Goal: Information Seeking & Learning: Learn about a topic

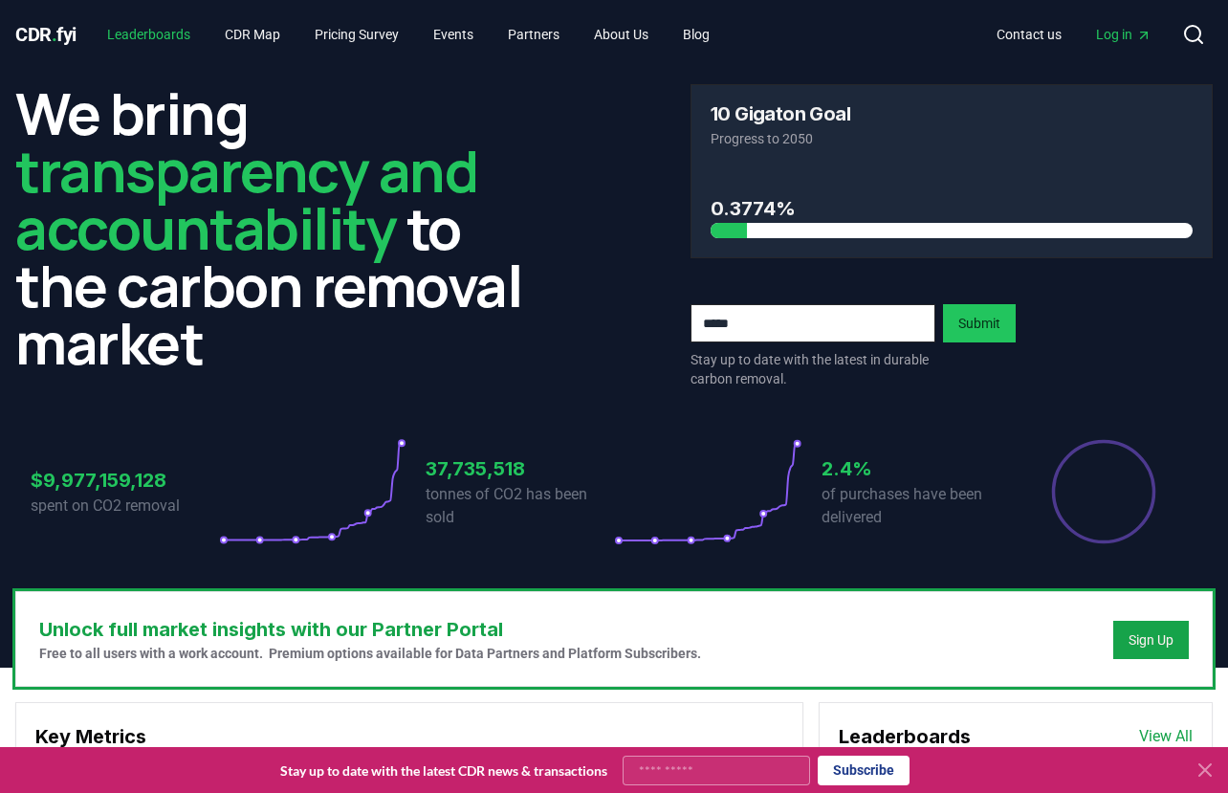
click at [185, 34] on link "Leaderboards" at bounding box center [149, 34] width 114 height 34
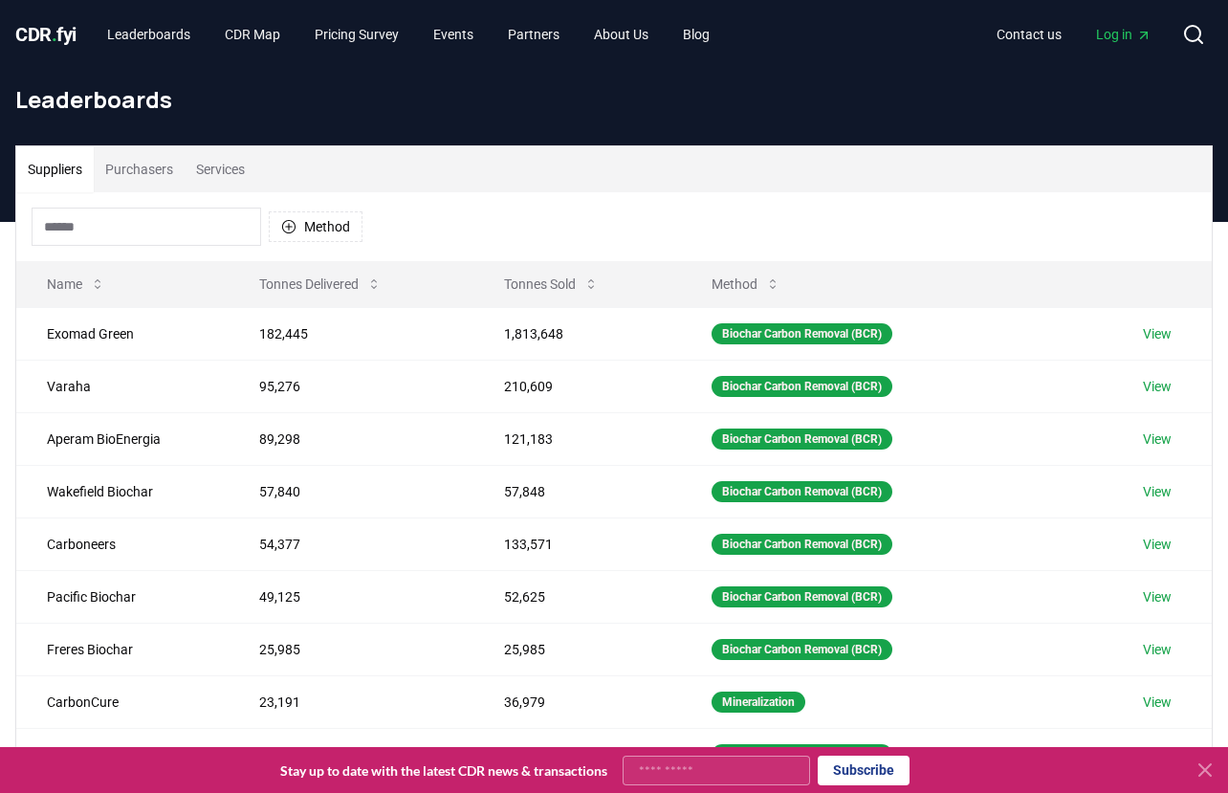
click at [149, 171] on button "Purchasers" at bounding box center [139, 169] width 91 height 46
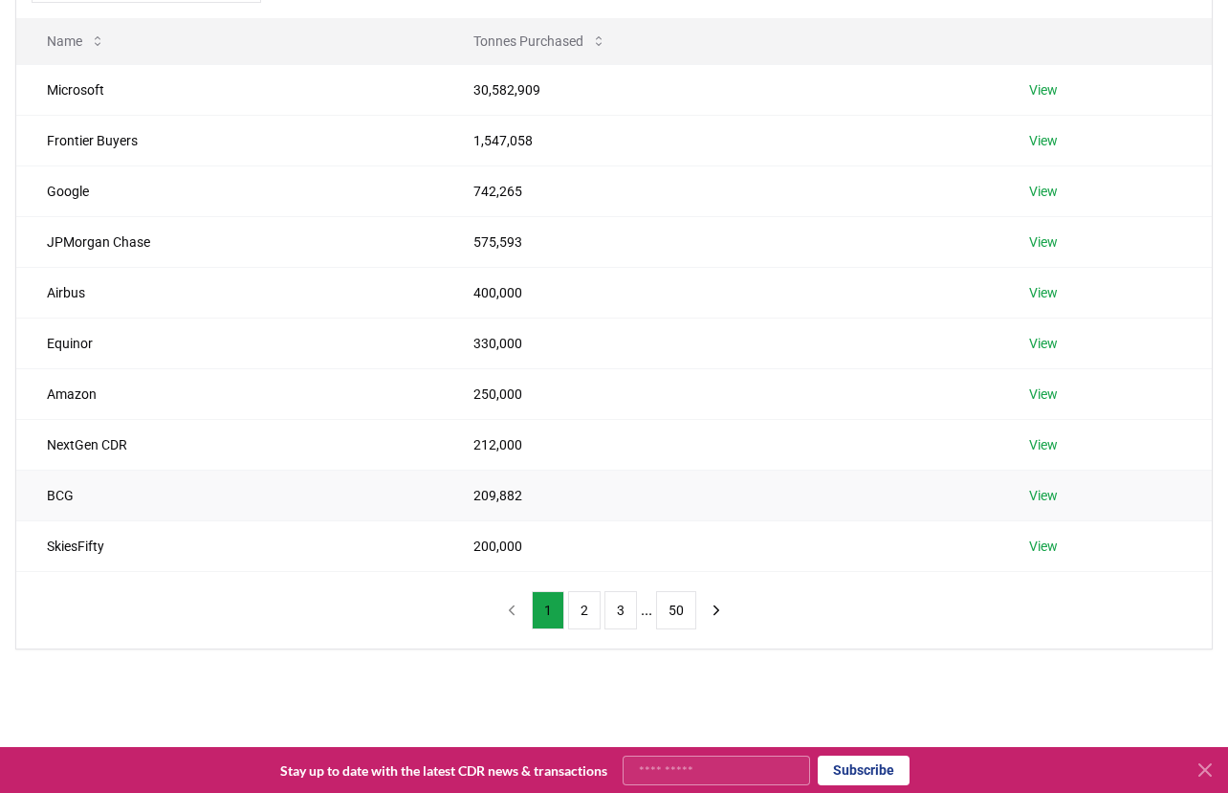
scroll to position [244, 0]
click at [714, 611] on icon "next page" at bounding box center [716, 609] width 17 height 17
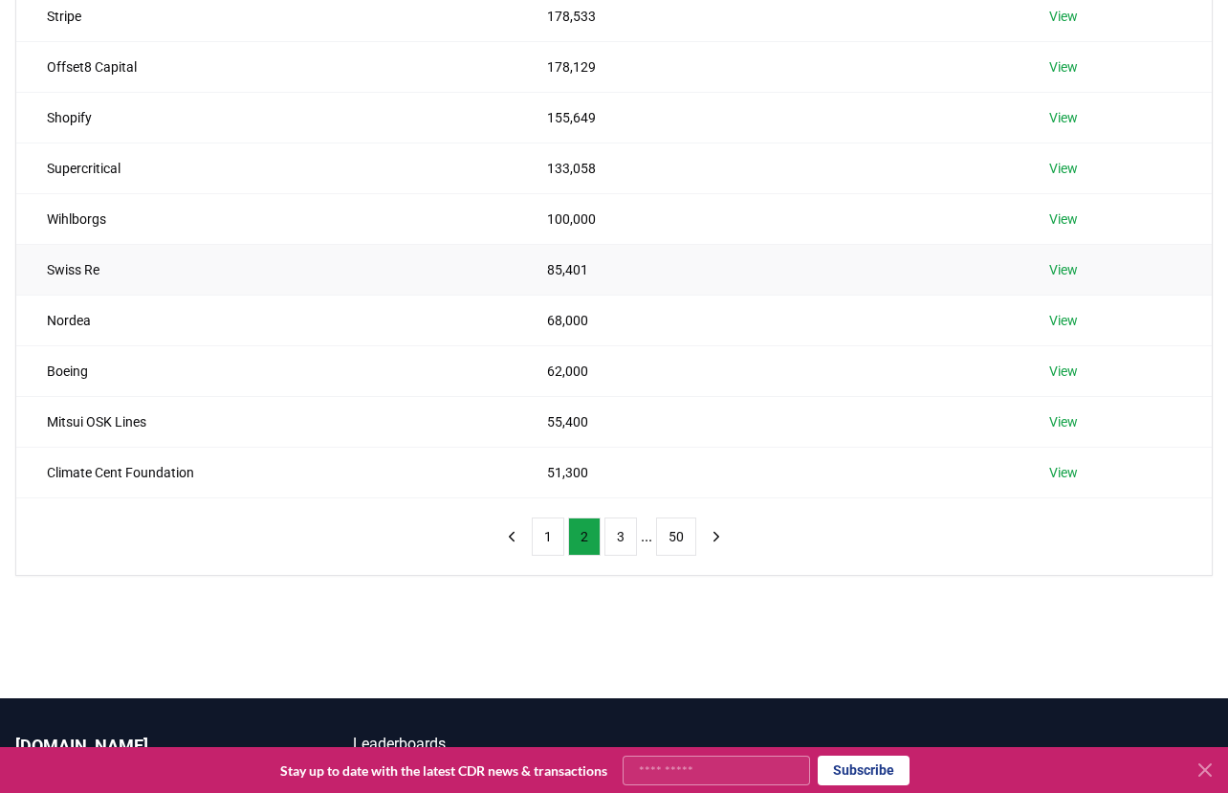
scroll to position [319, 0]
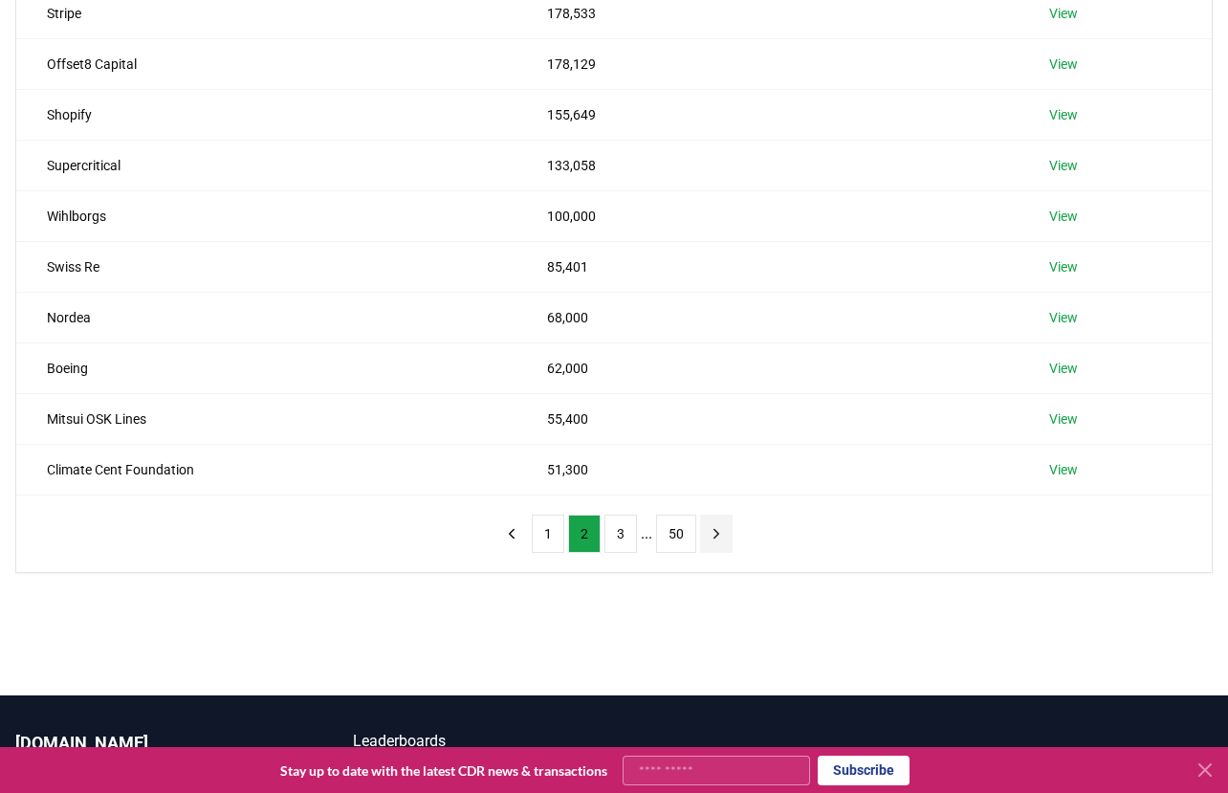
click at [713, 537] on icon "next page" at bounding box center [716, 533] width 17 height 17
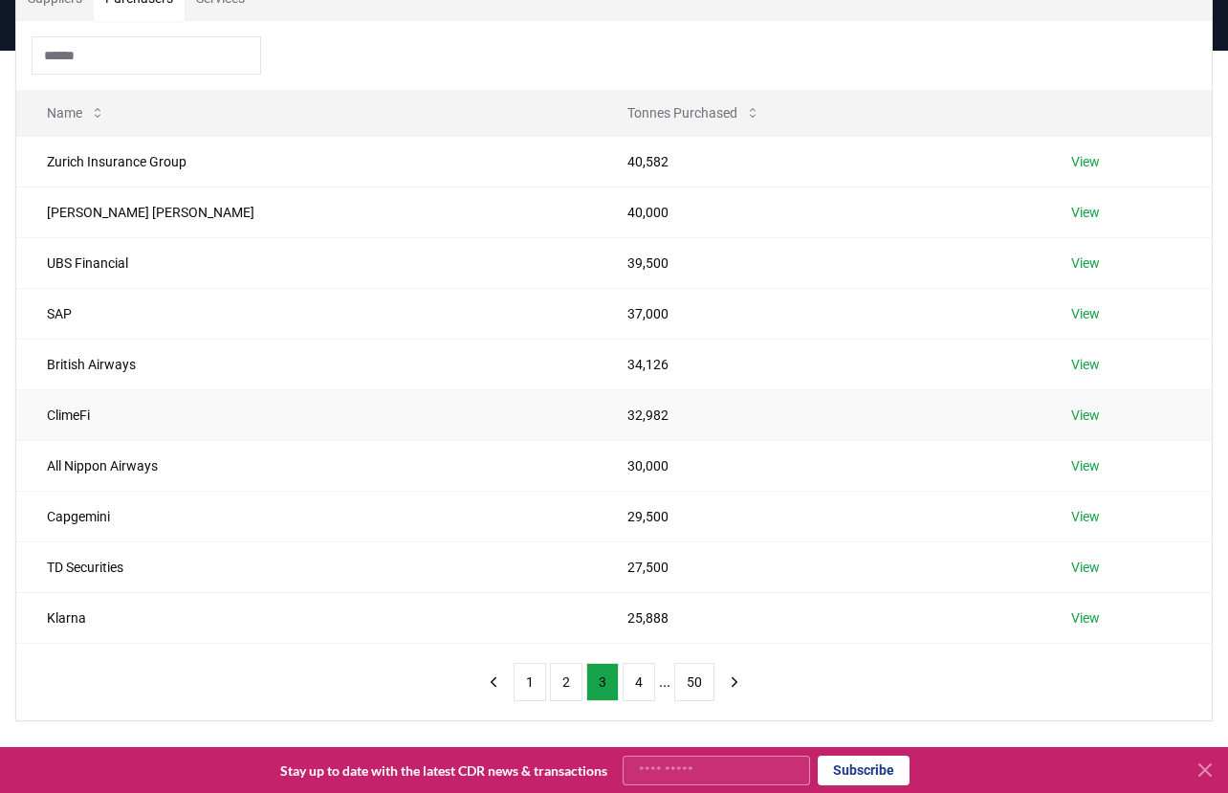
scroll to position [206, 0]
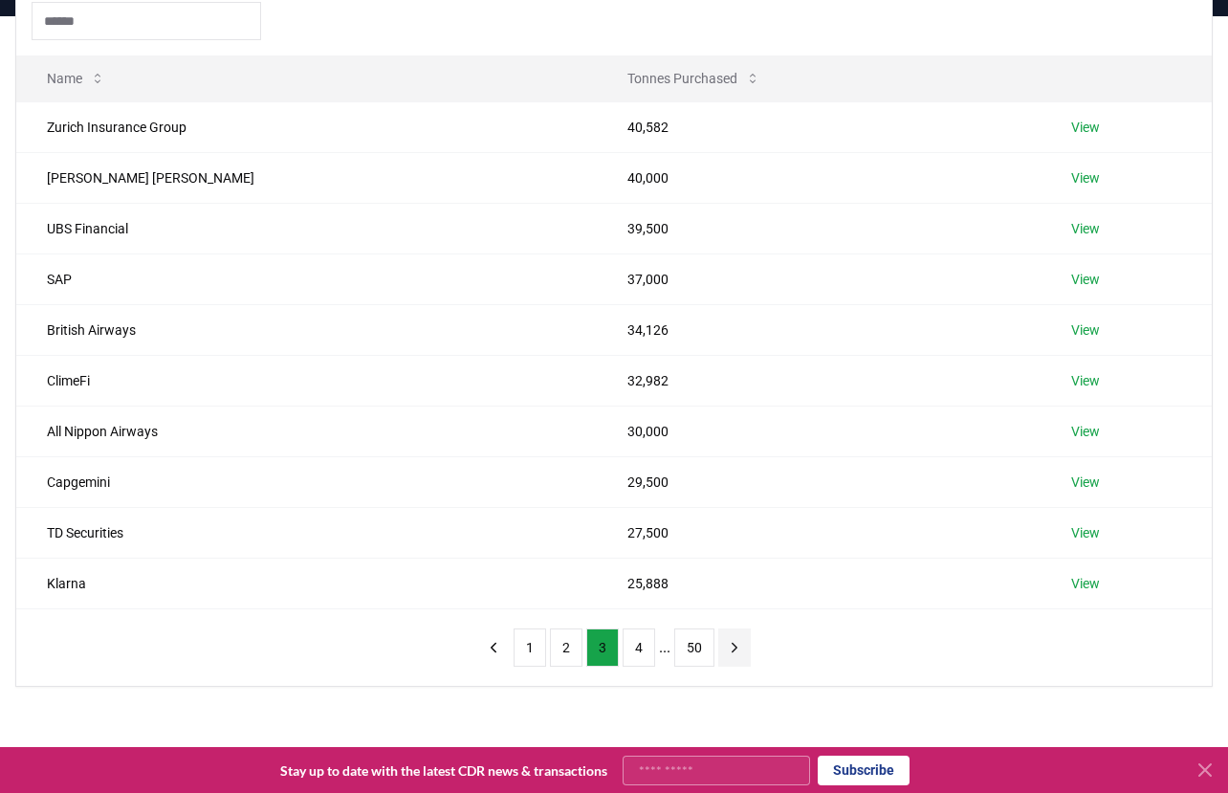
click at [739, 648] on icon "next page" at bounding box center [734, 647] width 17 height 17
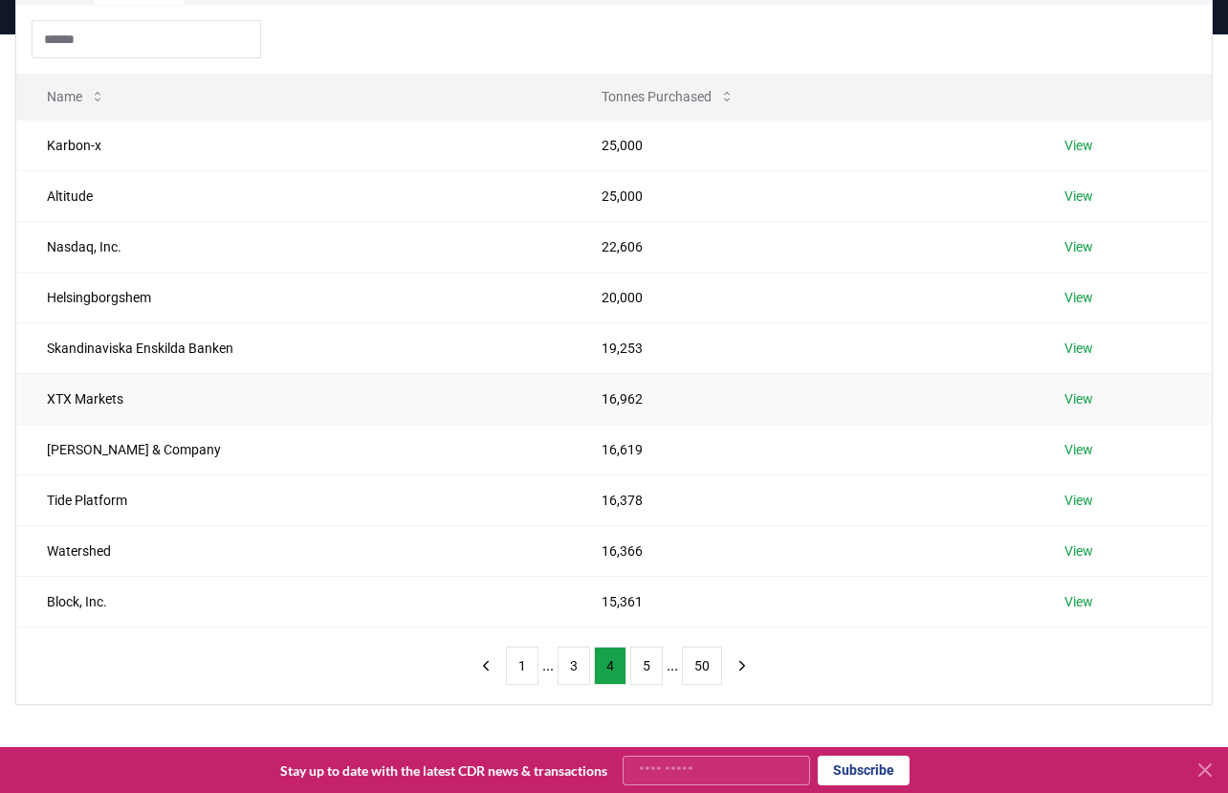
scroll to position [214, 0]
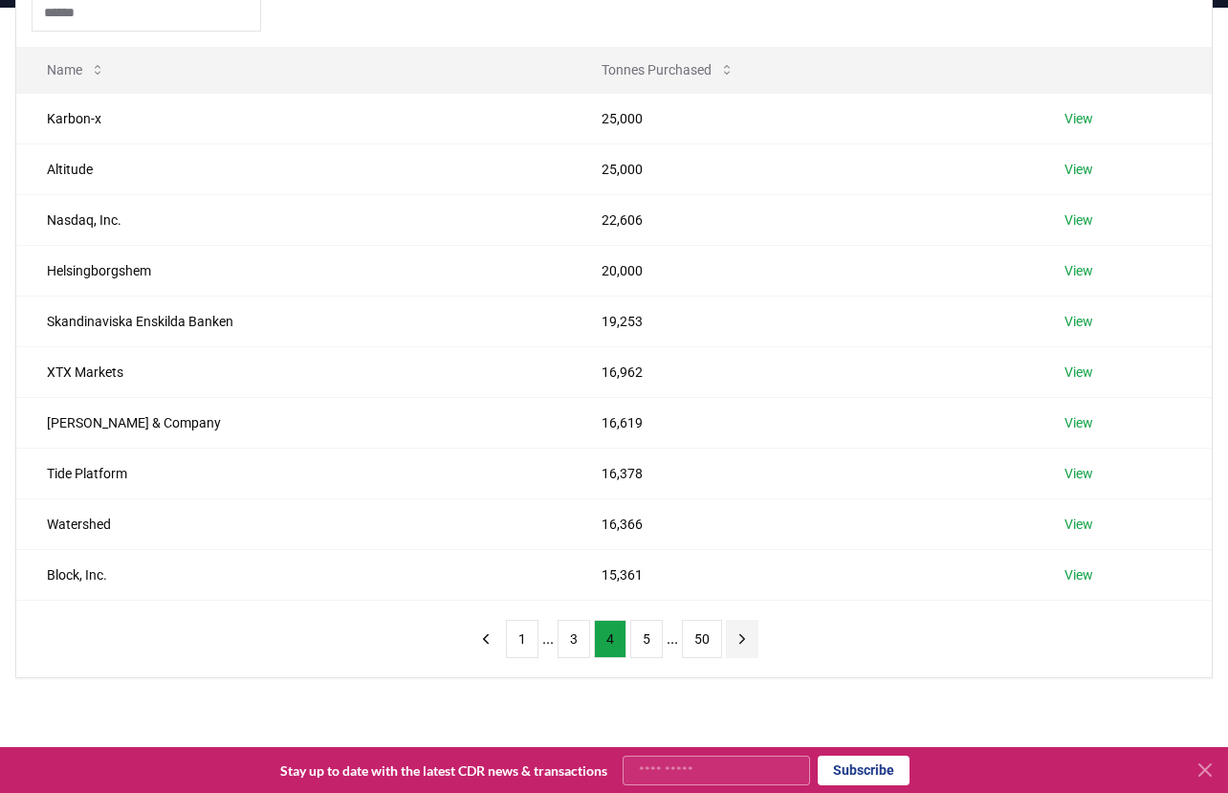
click at [745, 638] on icon "next page" at bounding box center [742, 638] width 17 height 17
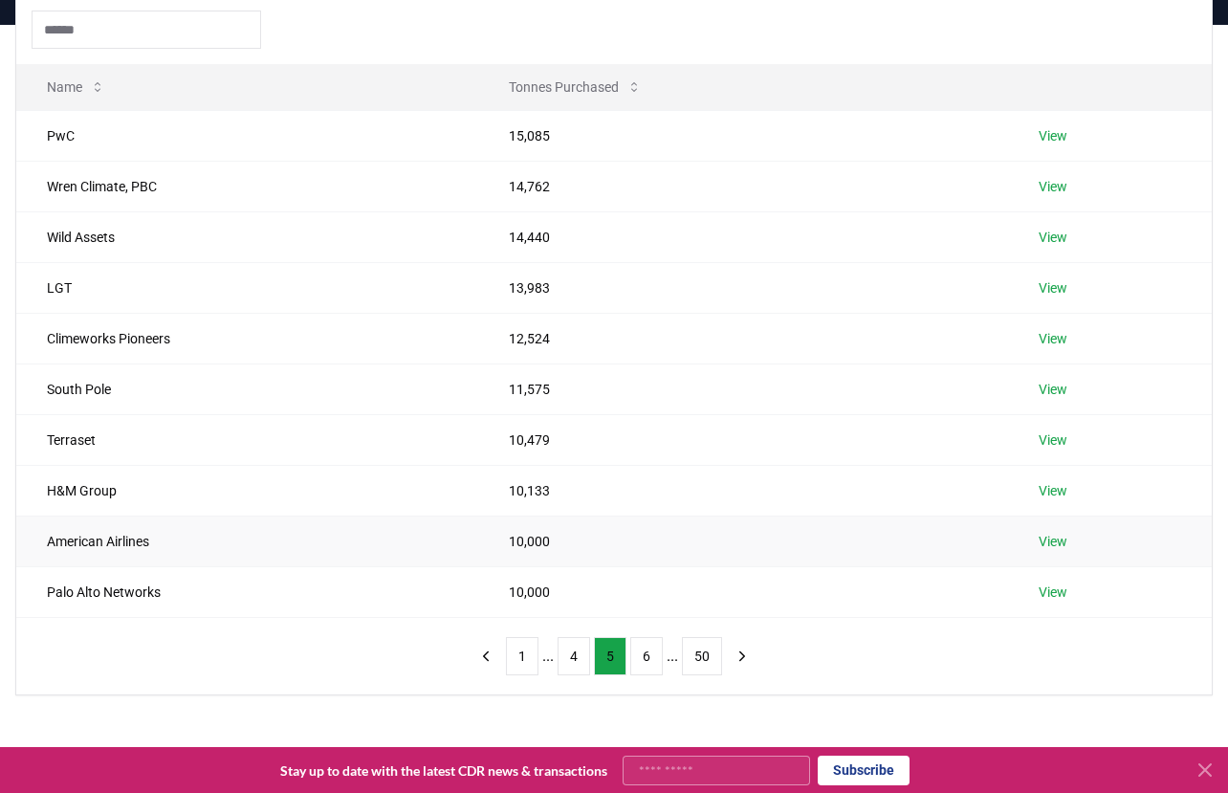
scroll to position [198, 0]
click at [748, 654] on icon "next page" at bounding box center [742, 655] width 17 height 17
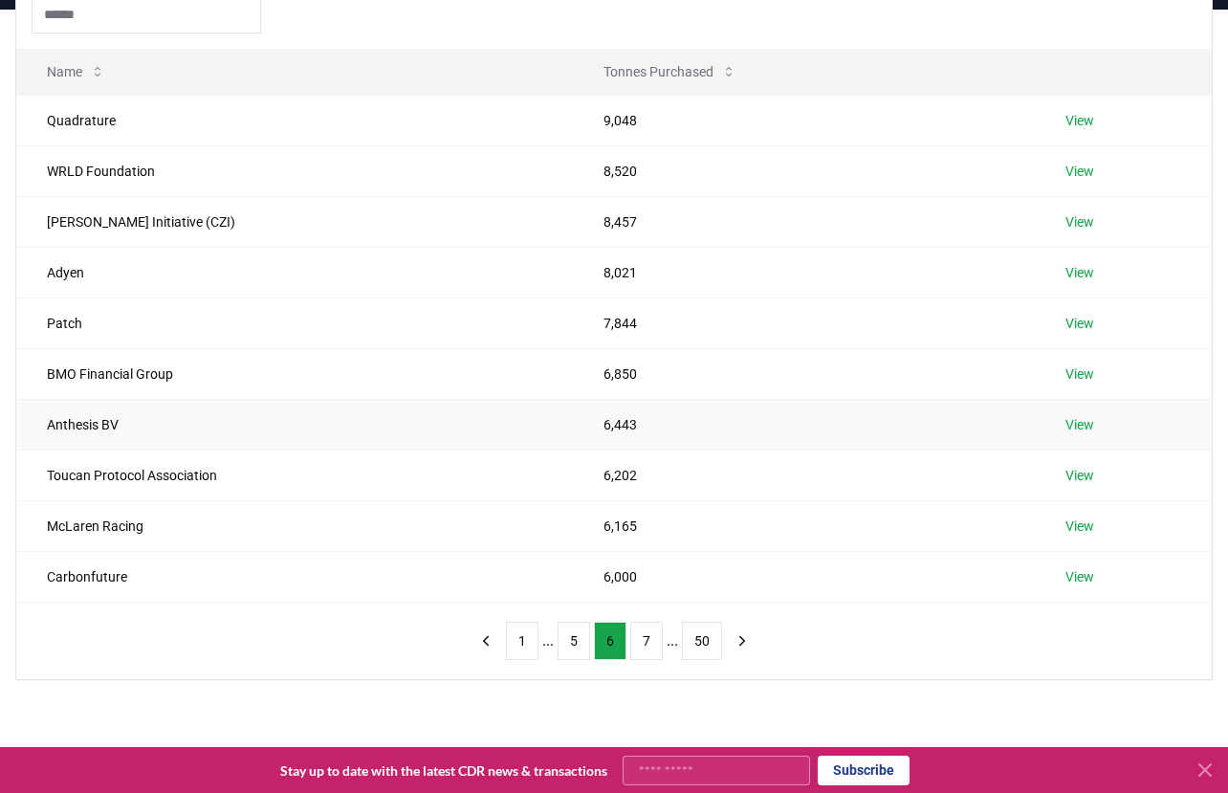
scroll to position [230, 0]
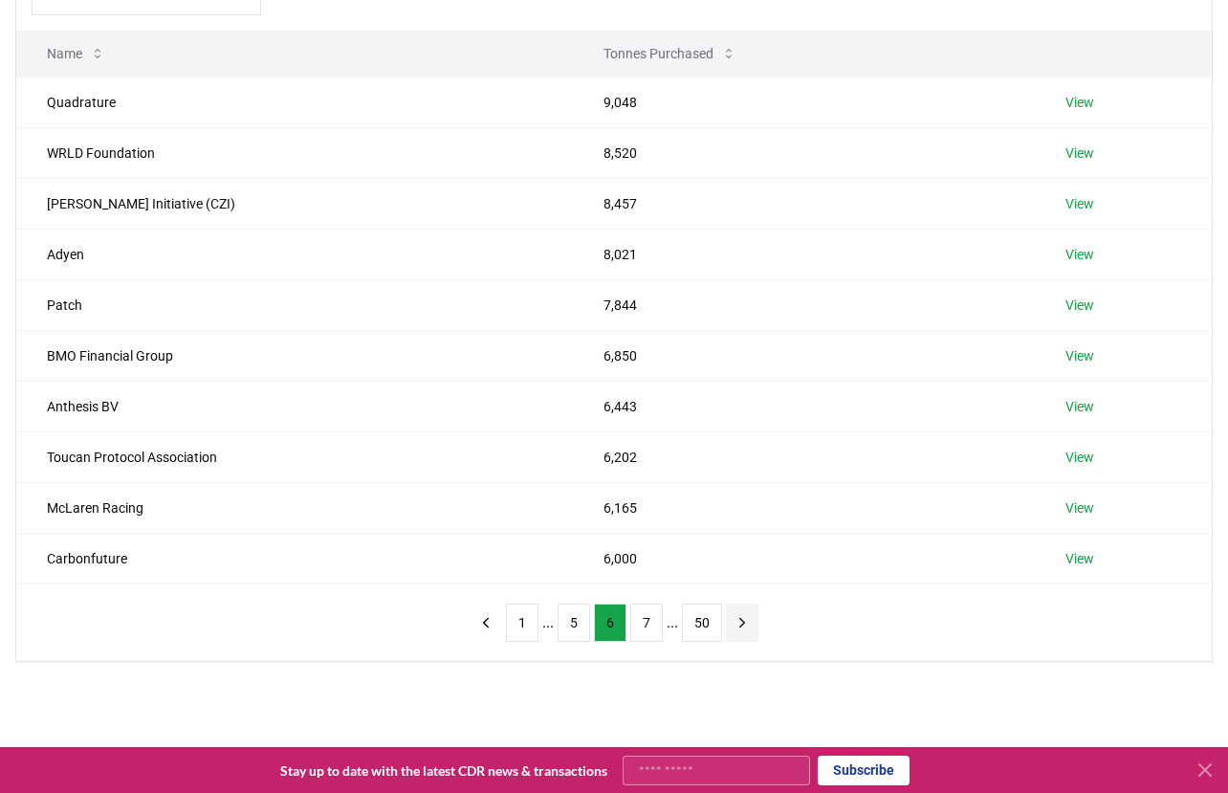
click at [748, 628] on icon "next page" at bounding box center [742, 622] width 17 height 17
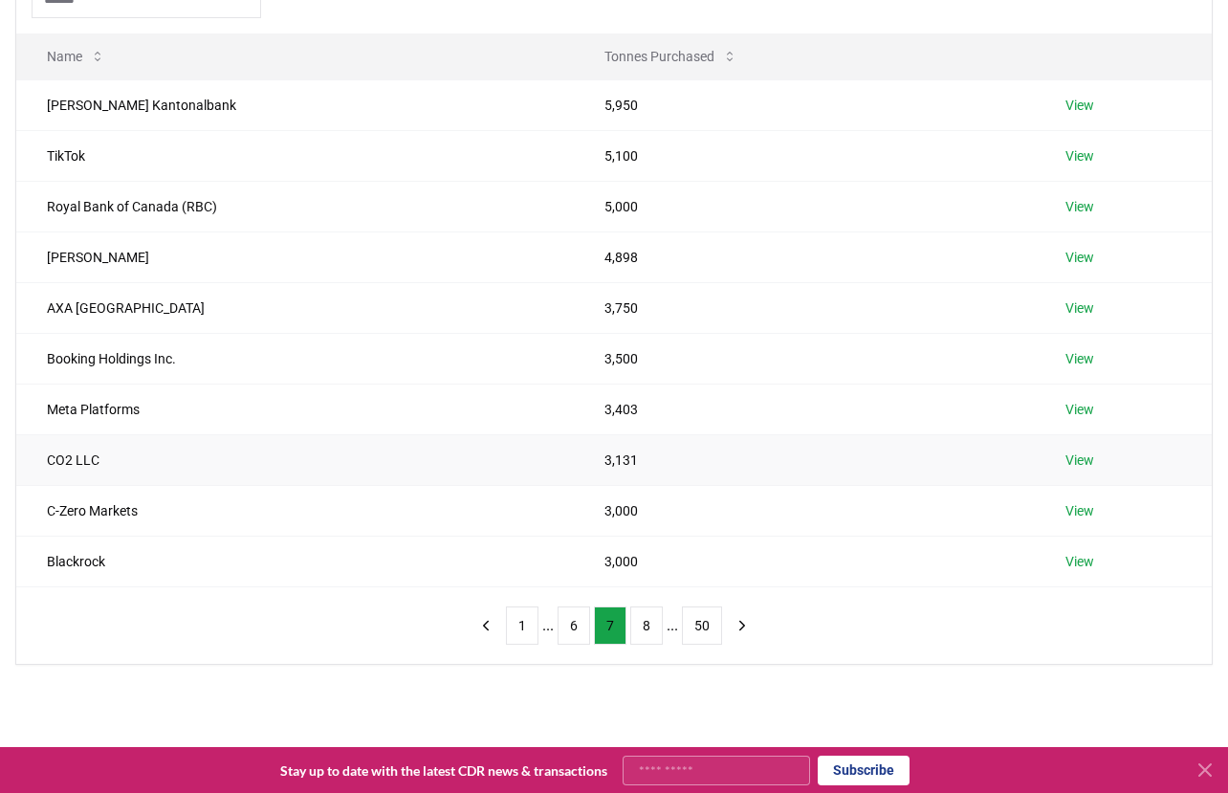
scroll to position [227, 0]
click at [739, 626] on icon "next page" at bounding box center [742, 626] width 17 height 17
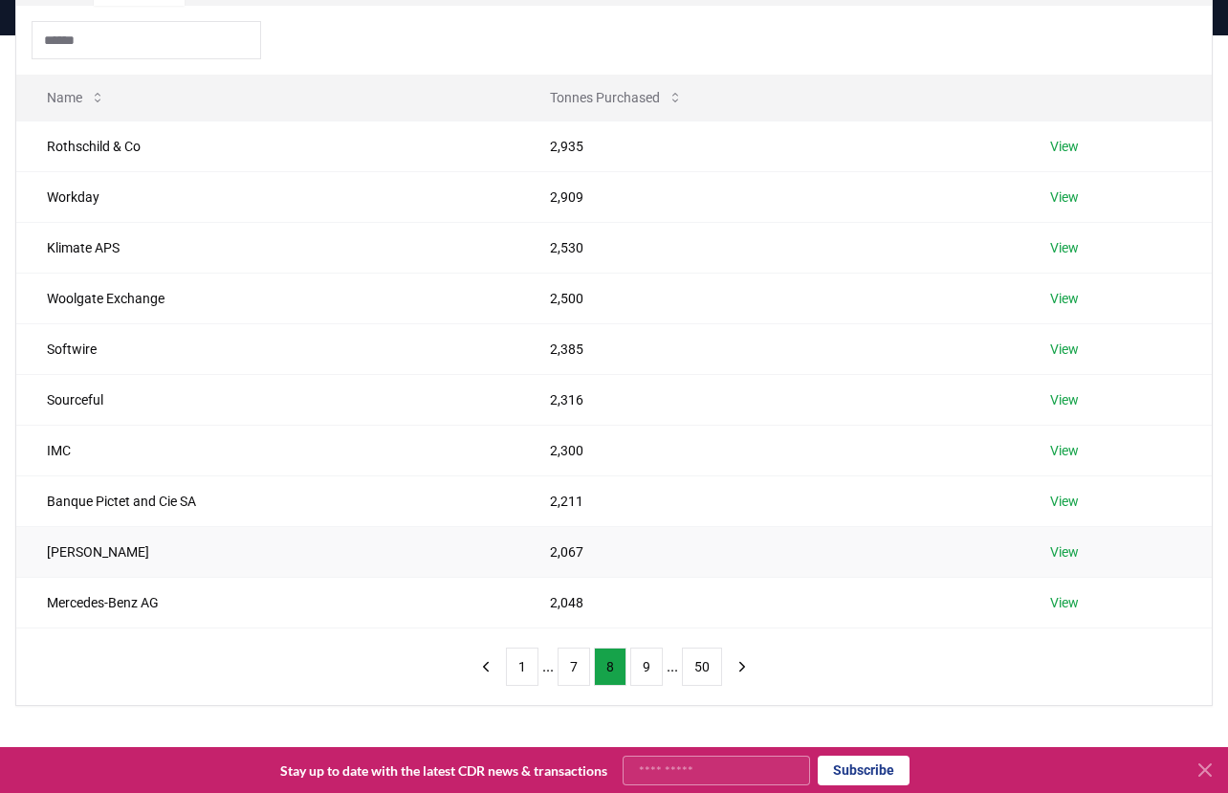
scroll to position [188, 0]
click at [1065, 500] on link "View" at bounding box center [1064, 499] width 29 height 19
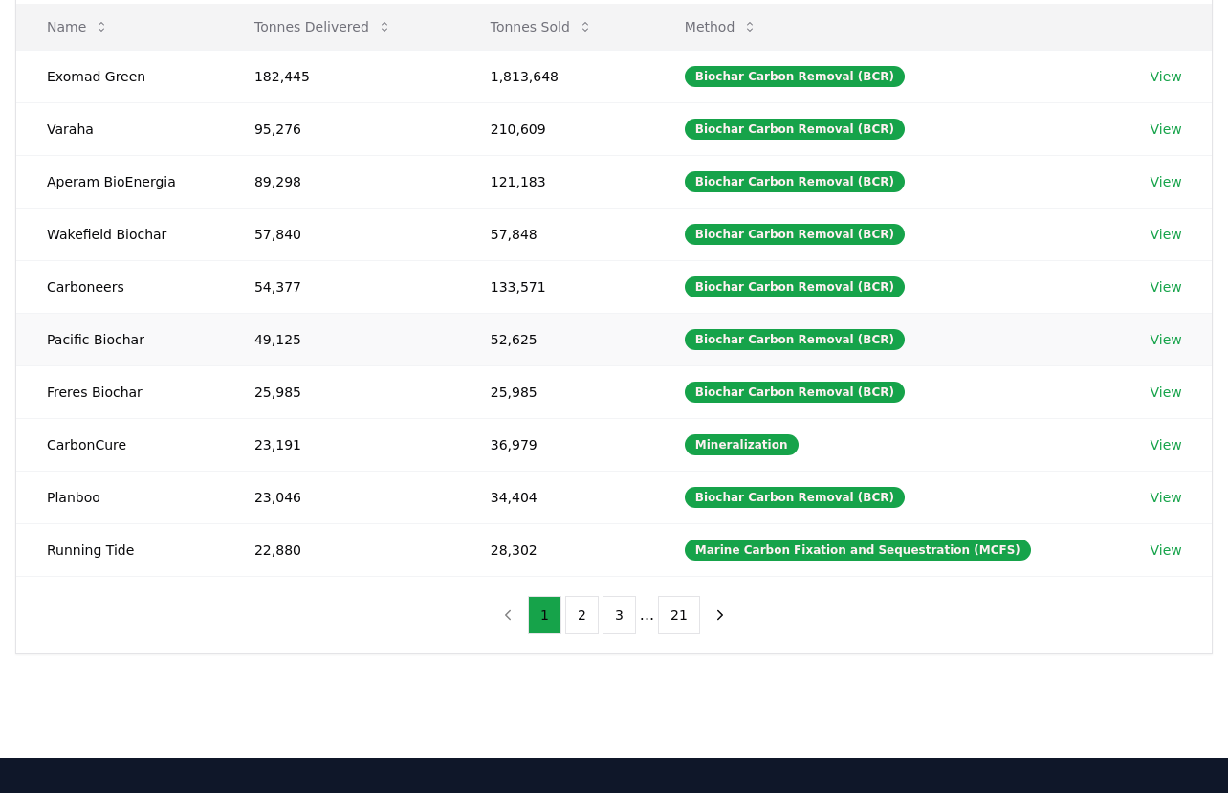
scroll to position [258, 0]
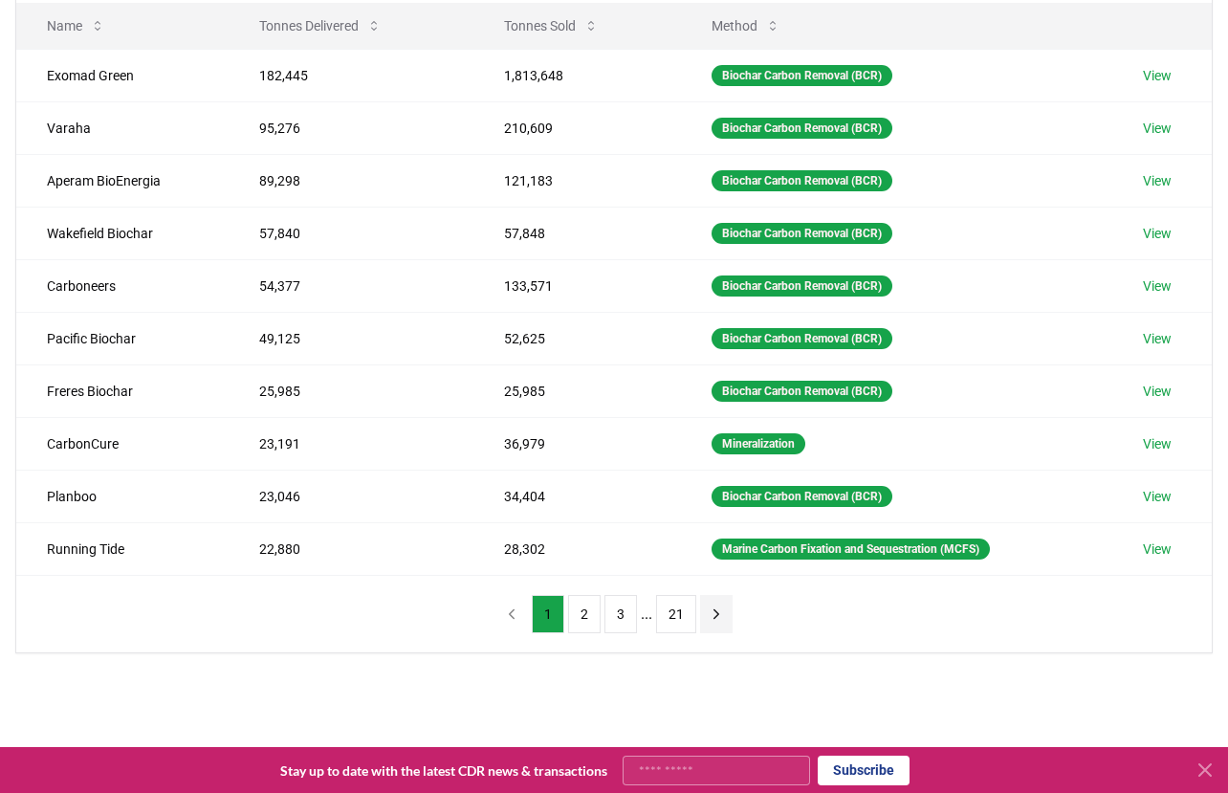
click at [712, 615] on icon "next page" at bounding box center [716, 613] width 17 height 17
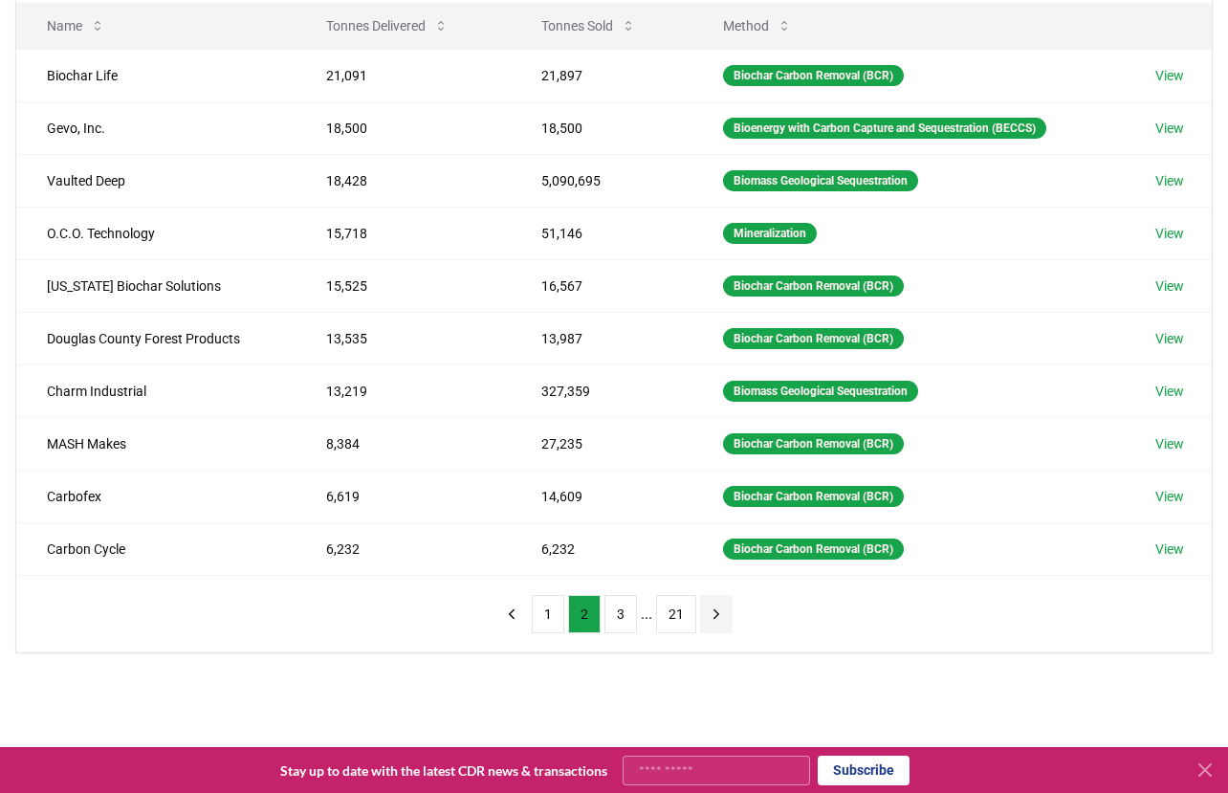
click at [718, 612] on icon "next page" at bounding box center [716, 613] width 5 height 9
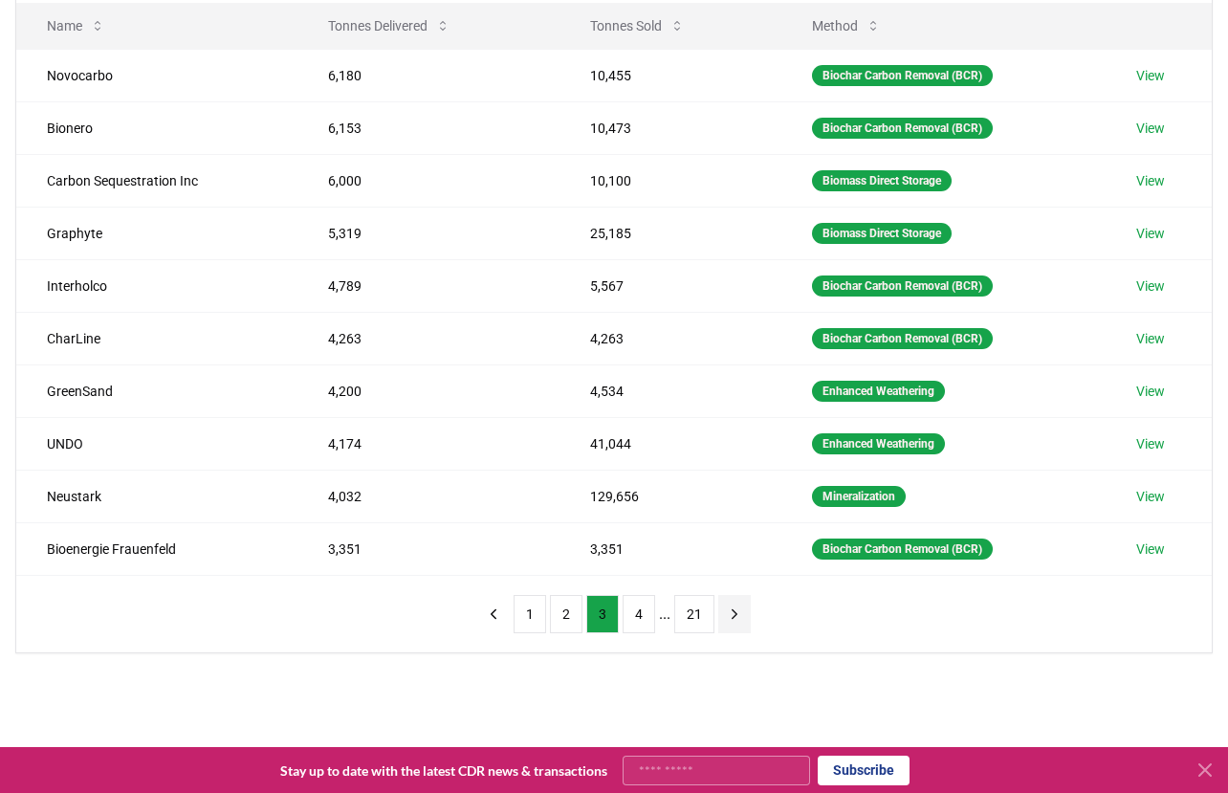
click at [733, 615] on icon "next page" at bounding box center [734, 613] width 17 height 17
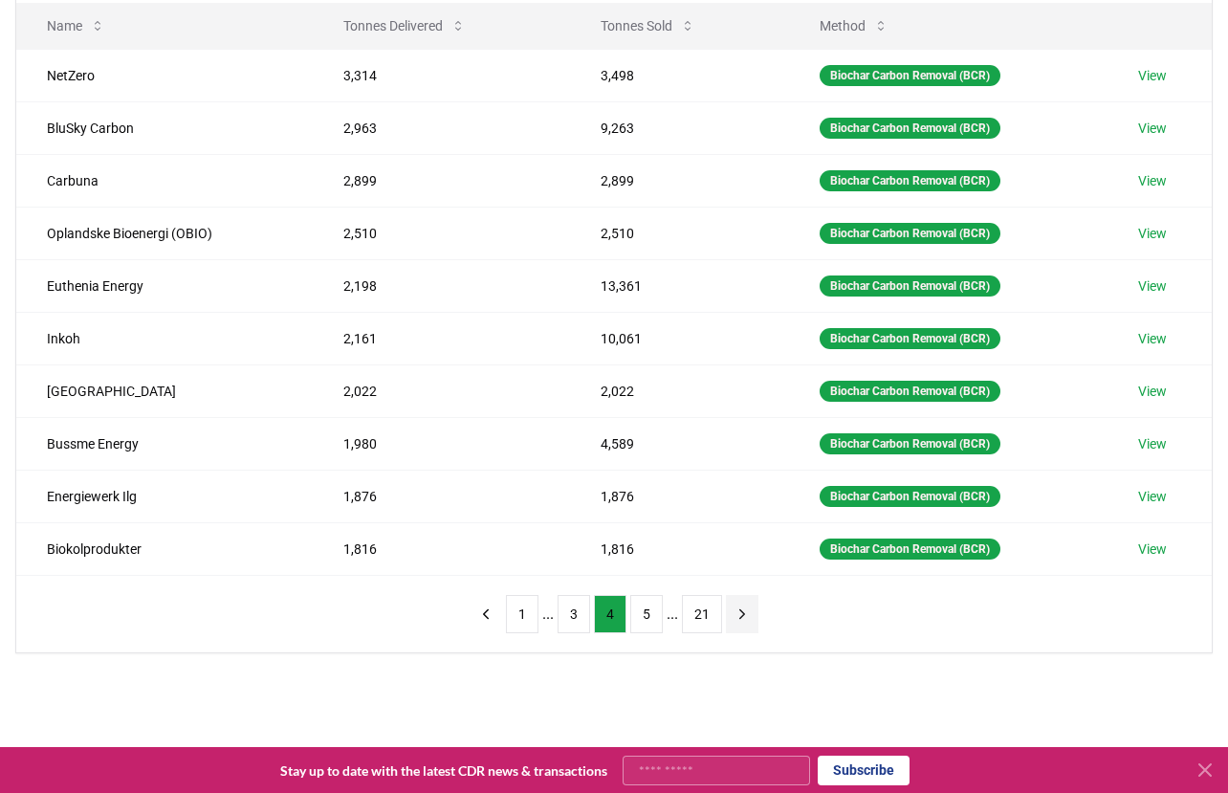
click at [755, 612] on button "next page" at bounding box center [742, 614] width 33 height 38
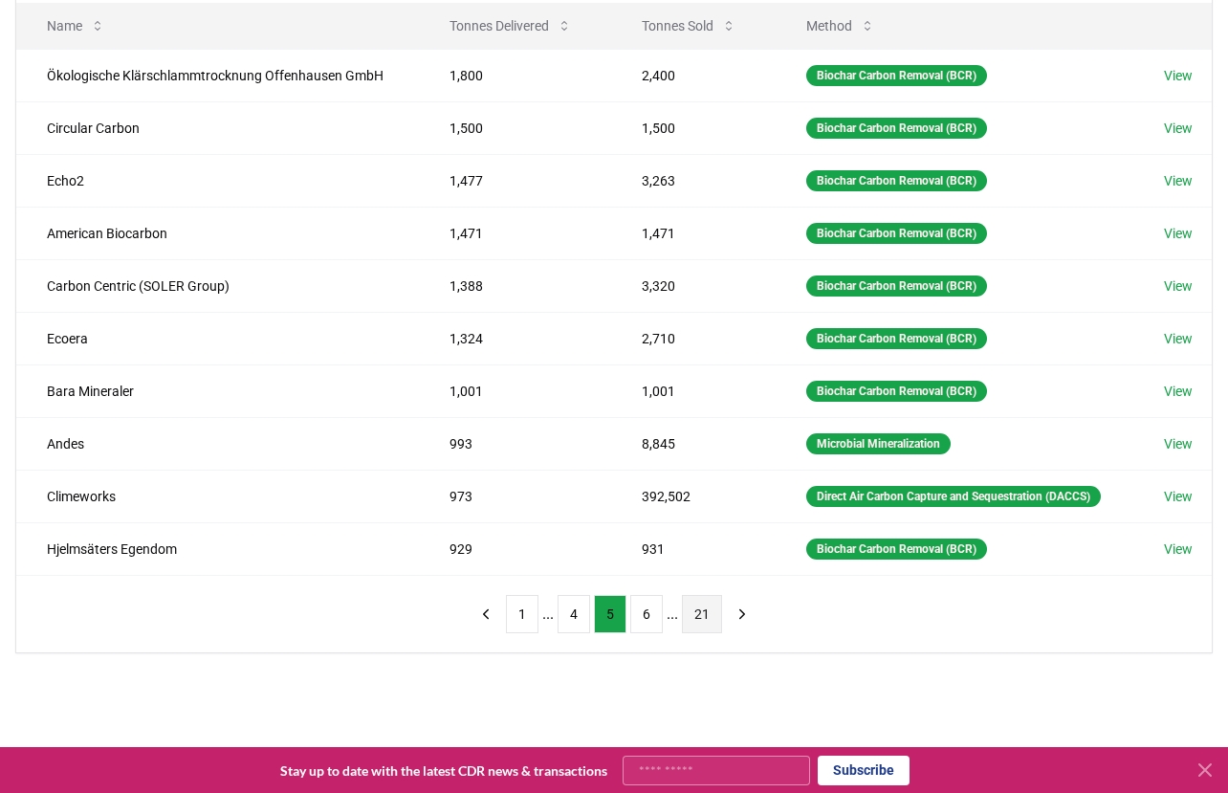
click at [708, 633] on button "21" at bounding box center [702, 614] width 40 height 38
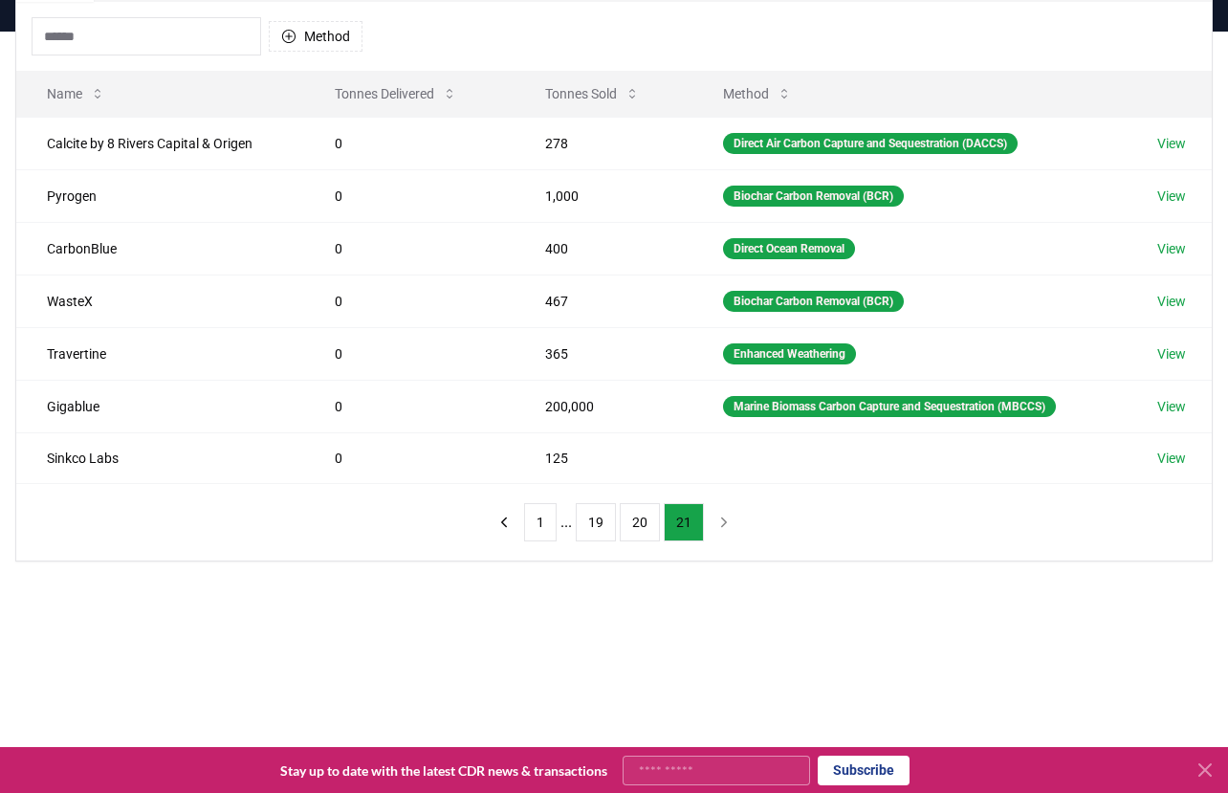
scroll to position [174, 0]
